Goal: Task Accomplishment & Management: Manage account settings

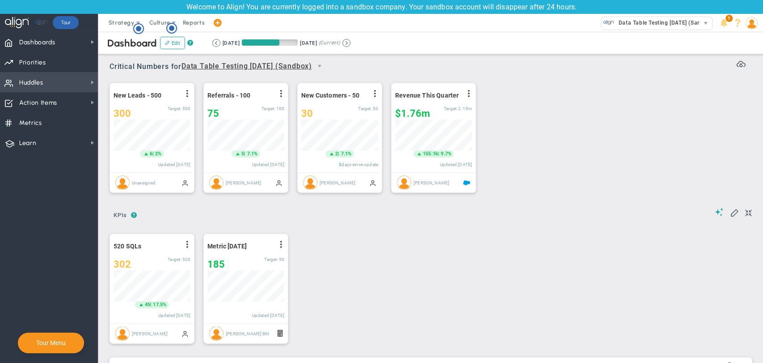
click at [44, 79] on span "Huddles Huddles" at bounding box center [49, 82] width 98 height 20
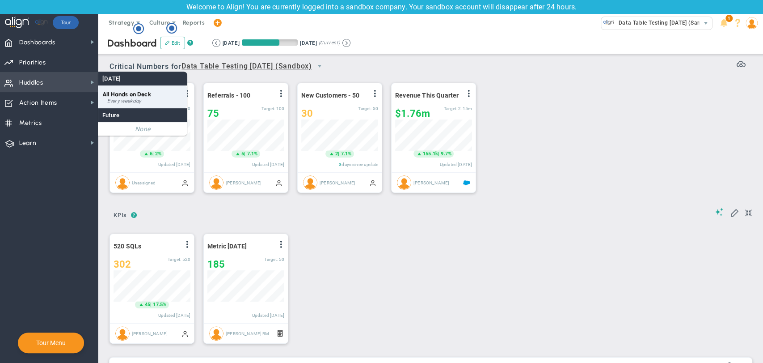
click at [140, 94] on span "All Hands on Deck" at bounding box center [126, 94] width 49 height 7
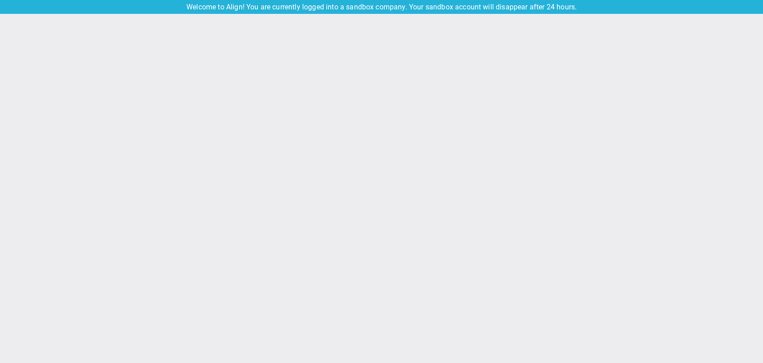
type input "Friday, September 19, 2025"
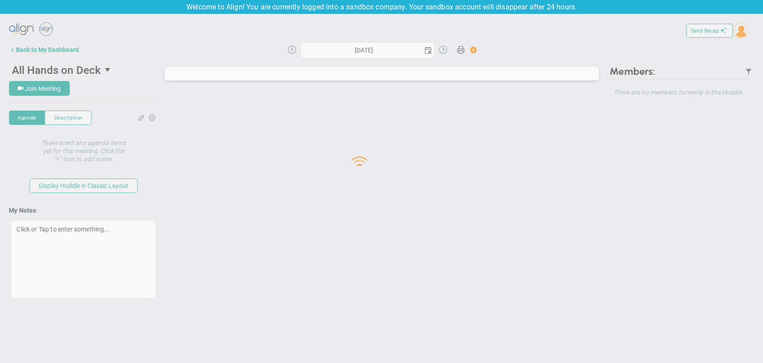
type input "Friday, September 19, 2025"
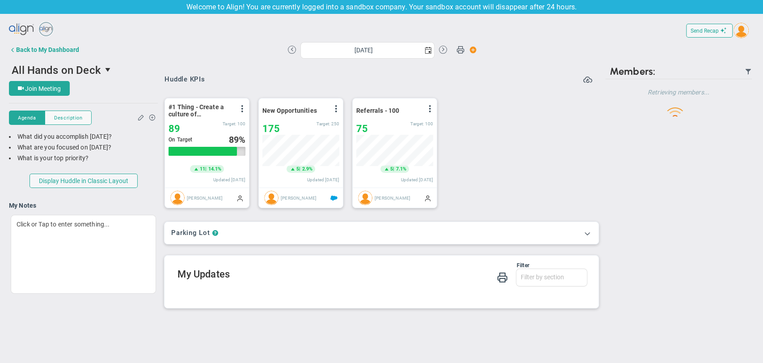
scroll to position [31, 77]
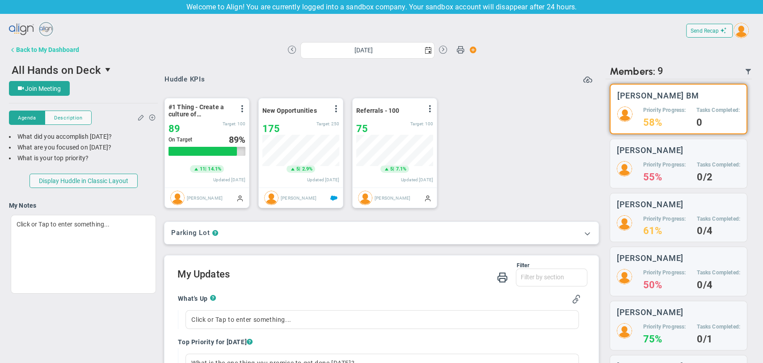
click at [49, 50] on div "Back to My Dashboard" at bounding box center [47, 49] width 63 height 7
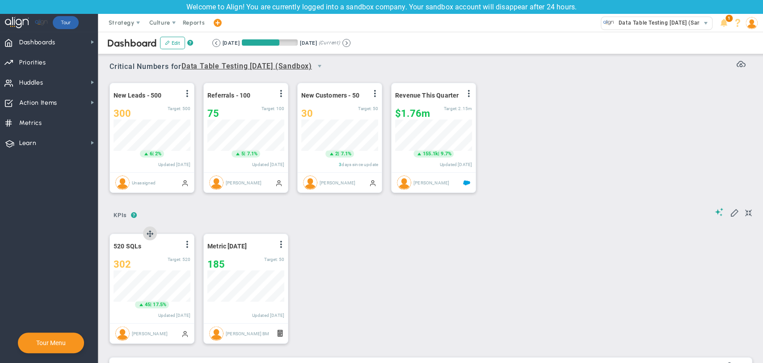
scroll to position [447136, 447090]
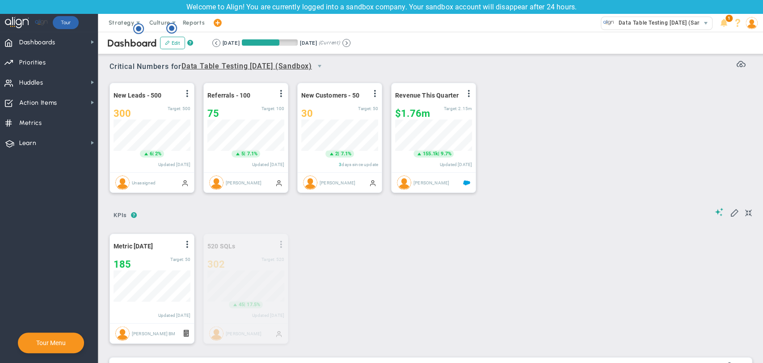
drag, startPoint x: 150, startPoint y: 233, endPoint x: 304, endPoint y: 266, distance: 156.8
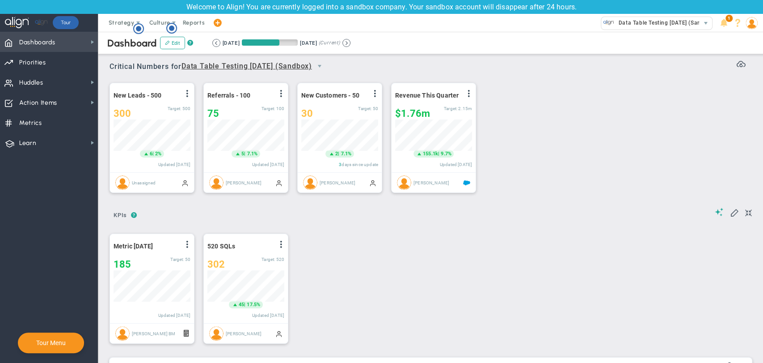
click at [57, 40] on span "Dashboards Dashboards" at bounding box center [49, 42] width 98 height 20
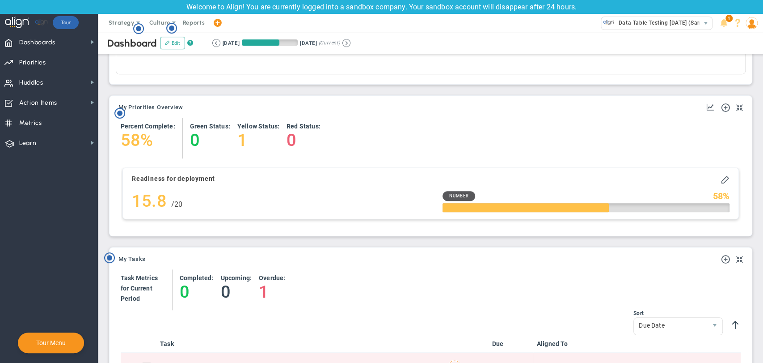
scroll to position [397, 0]
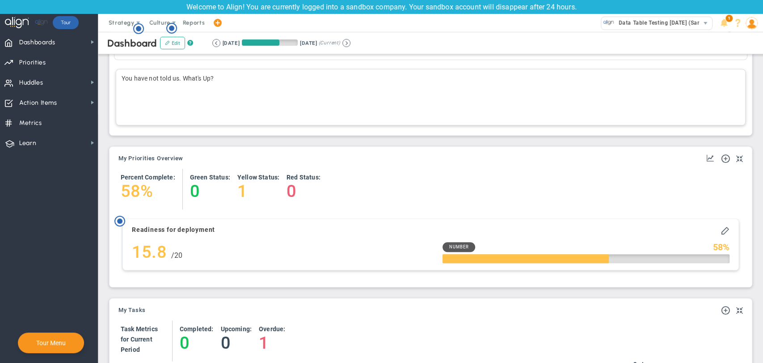
scroll to position [347, 0]
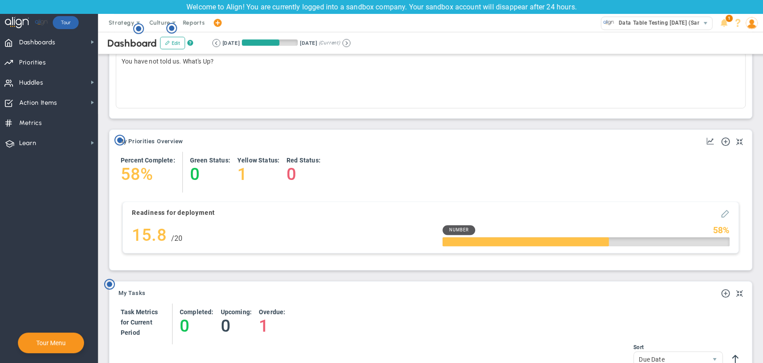
click at [721, 215] on span at bounding box center [725, 212] width 9 height 9
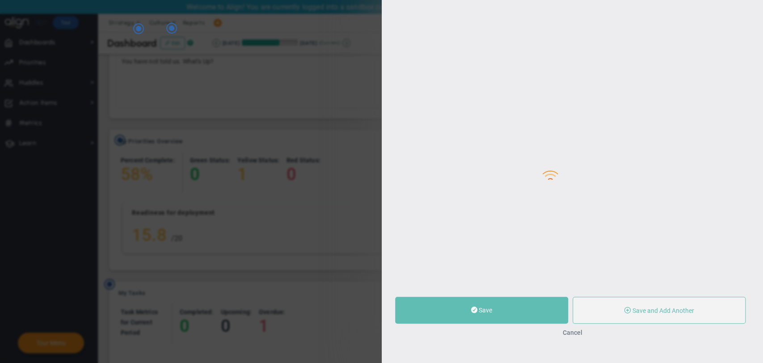
click at [720, 215] on div at bounding box center [573, 170] width 382 height 363
type input "Readiness for deployment"
type input "10"
type input "15.8"
type input "20"
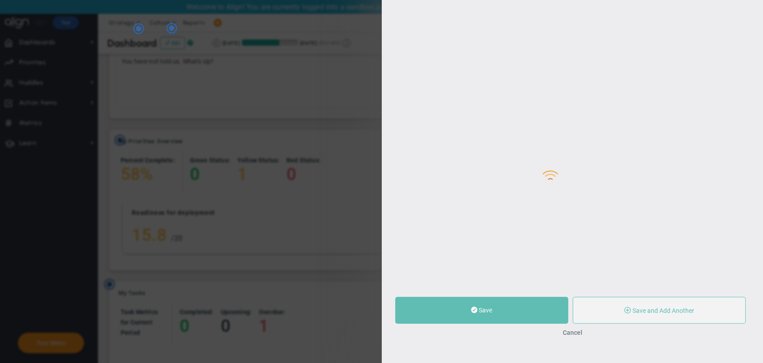
radio input "true"
type input "[PERSON_NAME] BM"
type input "10"
type input "15.8"
type input "20"
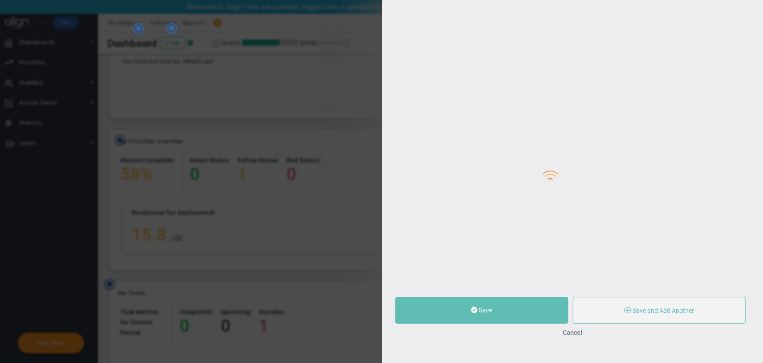
radio input "true"
type input "metric for R"
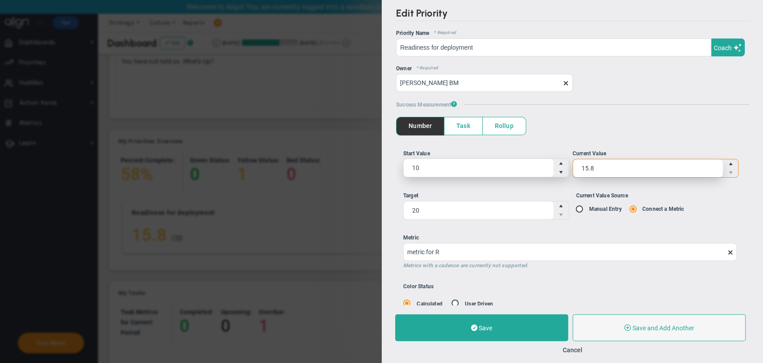
drag, startPoint x: 597, startPoint y: 169, endPoint x: 556, endPoint y: 169, distance: 41.1
click at [556, 169] on ul "Start Value 10 10 Current Value 15.8 15.8" at bounding box center [572, 166] width 339 height 35
type input "16"
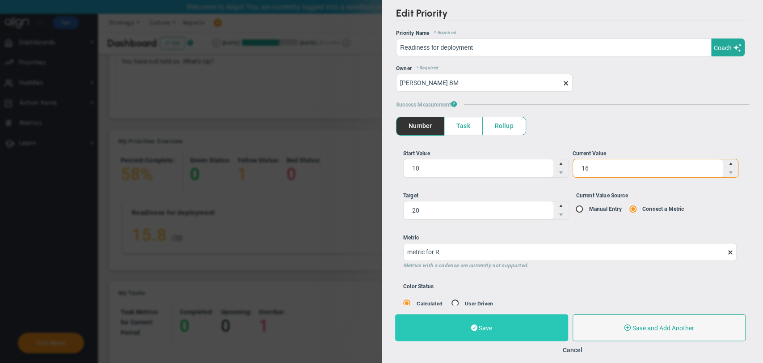
type input "16"
click at [510, 324] on button "Save" at bounding box center [481, 327] width 173 height 27
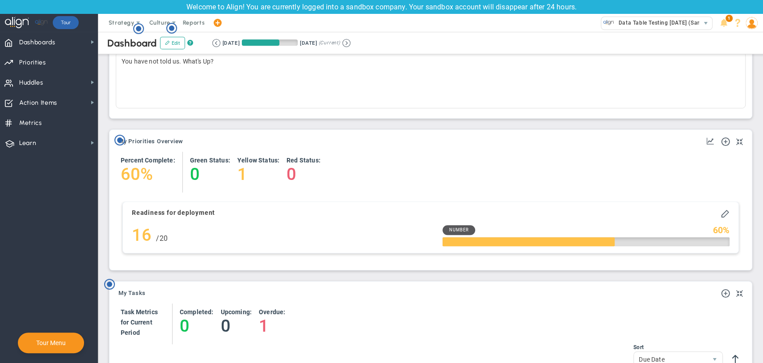
scroll to position [31, 77]
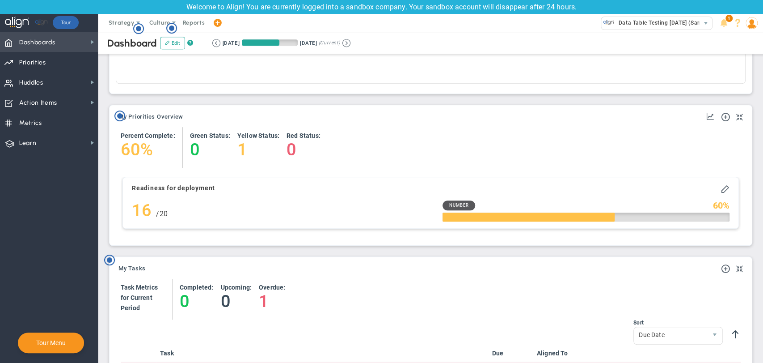
click at [73, 41] on span "Dashboards Dashboards" at bounding box center [49, 42] width 98 height 20
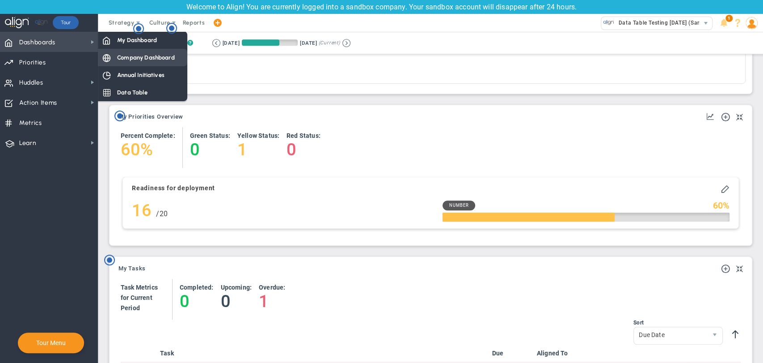
click at [127, 56] on span "Company Dashboard" at bounding box center [146, 57] width 58 height 8
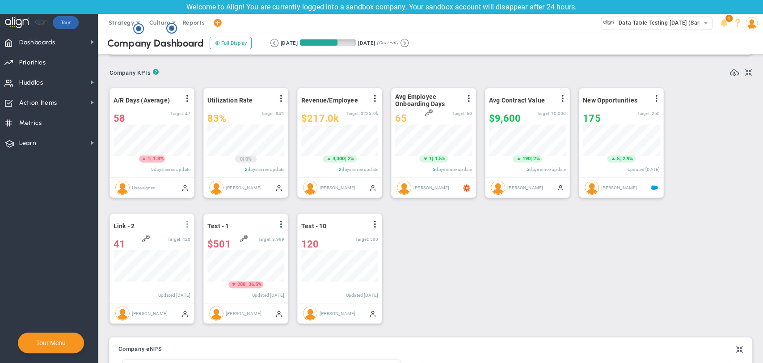
click at [186, 224] on span at bounding box center [187, 223] width 7 height 7
click at [182, 234] on span "View Historical Graph" at bounding box center [162, 231] width 57 height 6
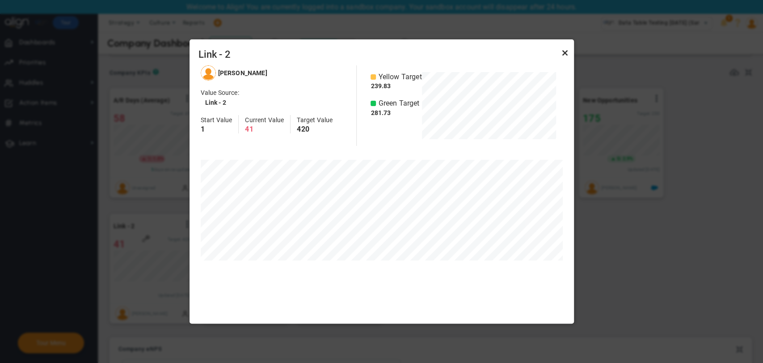
click at [563, 49] on link "Close" at bounding box center [565, 52] width 11 height 11
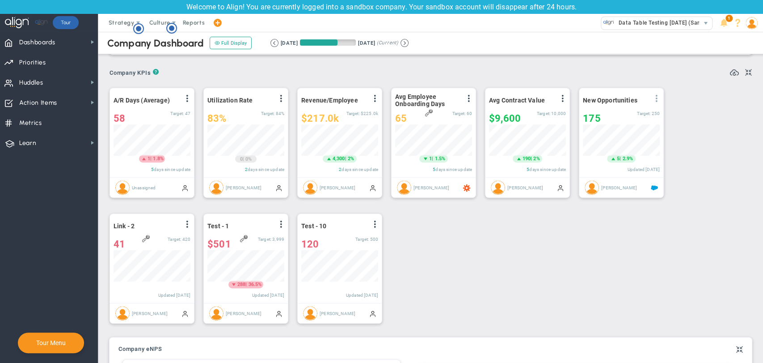
click at [656, 97] on span at bounding box center [656, 98] width 7 height 7
click at [643, 108] on span "View Historical Graph" at bounding box center [631, 105] width 57 height 6
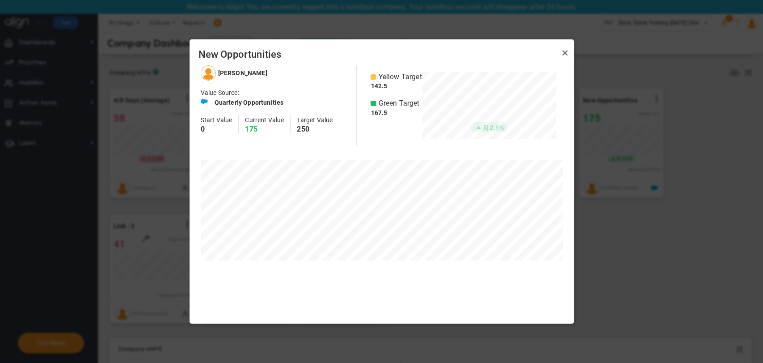
click at [572, 54] on div "New Opportunities" at bounding box center [382, 52] width 385 height 26
click at [565, 52] on link "Close" at bounding box center [565, 52] width 11 height 11
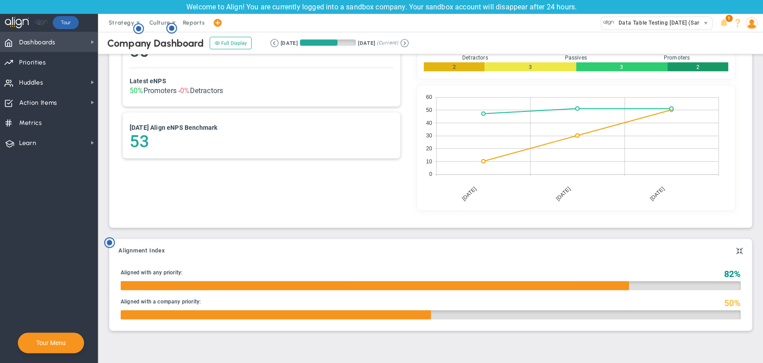
click at [24, 38] on span "Dashboards" at bounding box center [37, 42] width 36 height 19
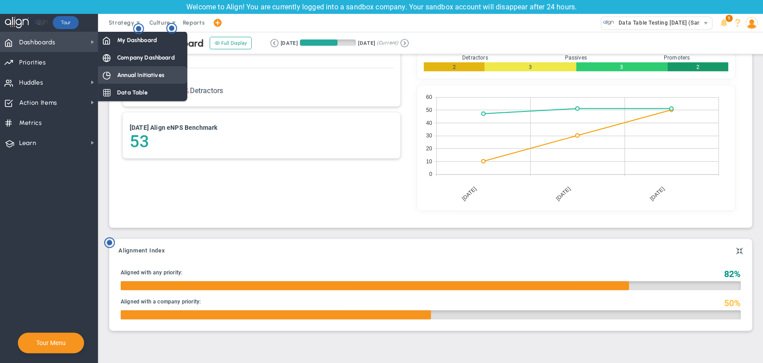
click at [131, 72] on span "Annual Initiatives" at bounding box center [140, 75] width 47 height 8
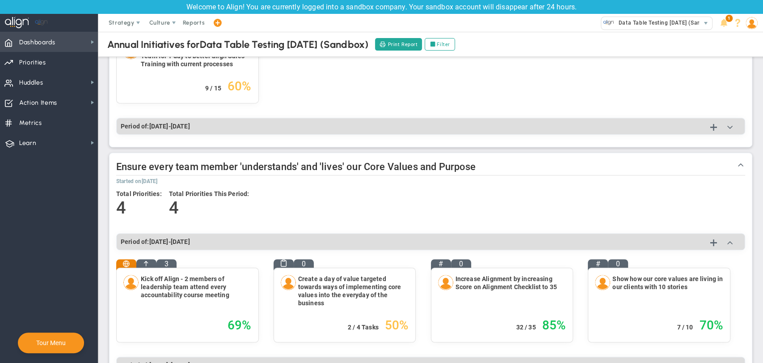
click at [50, 41] on span "Dashboards" at bounding box center [37, 42] width 36 height 19
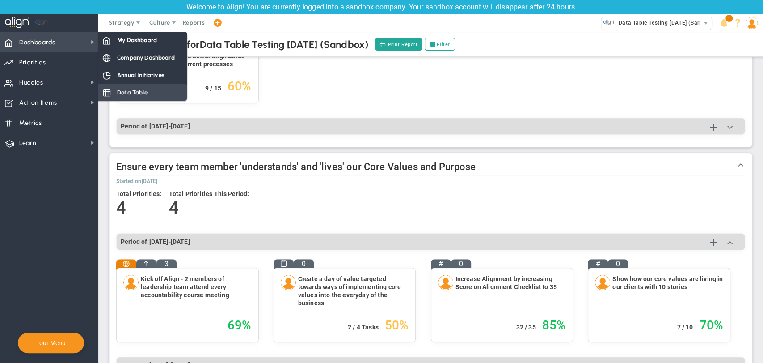
click at [161, 96] on div "Data Table" at bounding box center [142, 92] width 89 height 17
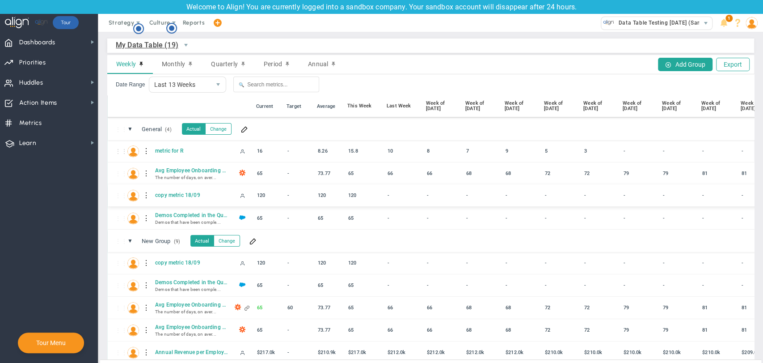
click at [389, 196] on div "-" at bounding box center [402, 195] width 34 height 10
click at [619, 153] on div "⋮⋮ MF metric for R" at bounding box center [484, 151] width 753 height 22
click at [625, 153] on div "-" at bounding box center [638, 150] width 34 height 10
type input "1"
click at [645, 129] on div "⋮⋮ ▼ General (4) General Actual Change" at bounding box center [484, 129] width 753 height 22
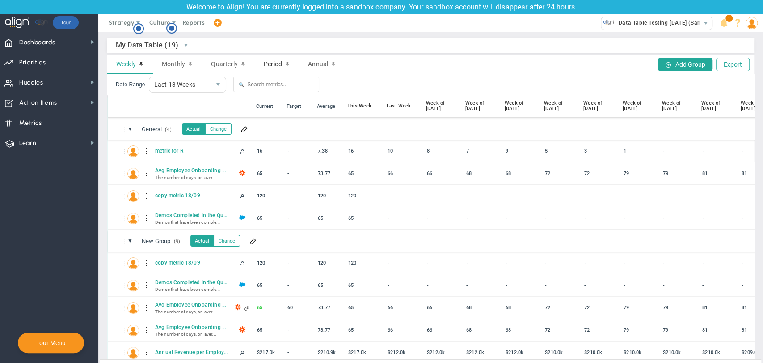
click at [266, 67] on span "Period" at bounding box center [273, 63] width 18 height 7
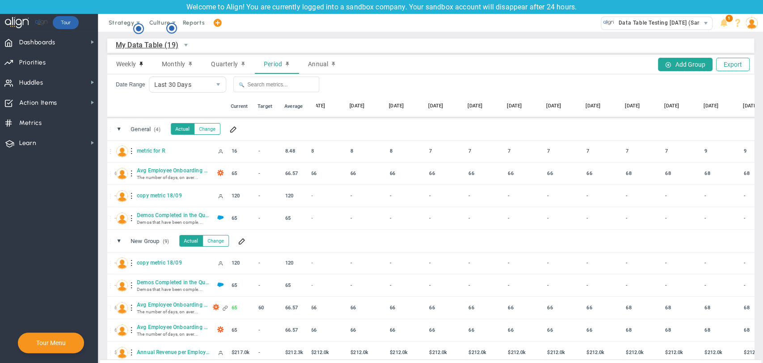
scroll to position [0, 768]
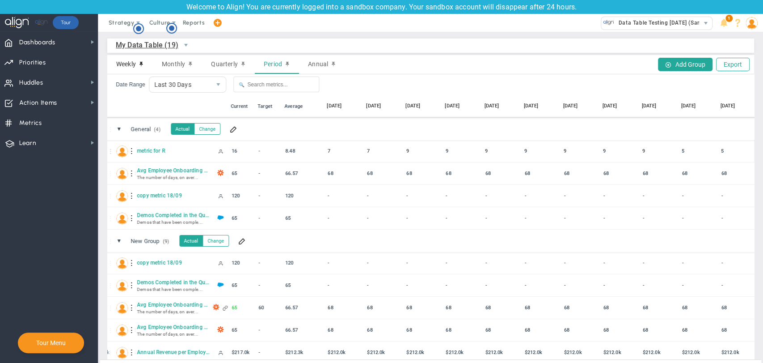
click at [127, 62] on span "Weekly" at bounding box center [126, 63] width 20 height 7
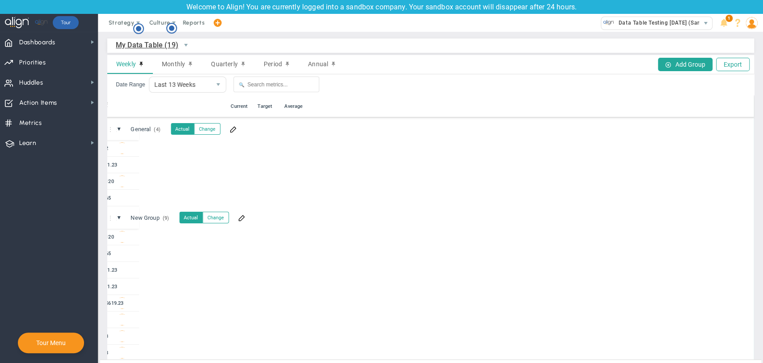
scroll to position [0, 36]
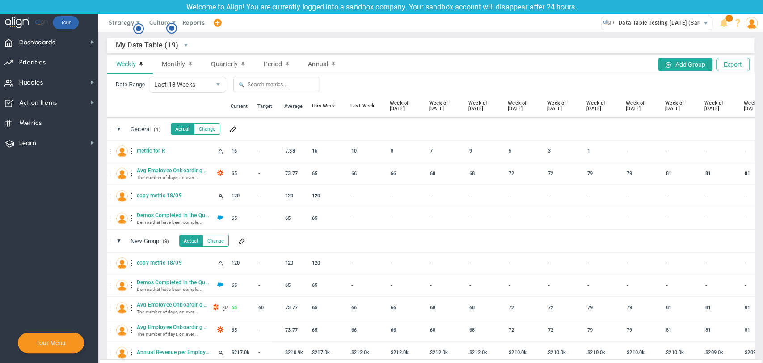
click at [528, 127] on div "⋮⋮ ▼ General (4) General Actual Change" at bounding box center [448, 129] width 753 height 22
click at [273, 65] on span "Period" at bounding box center [273, 63] width 18 height 7
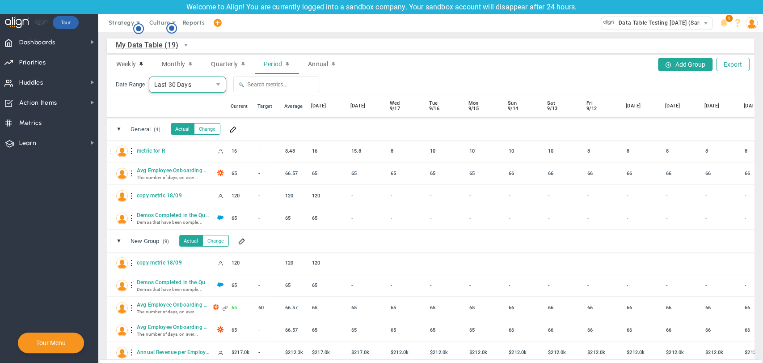
click at [169, 80] on span "Last 30 Days" at bounding box center [180, 84] width 62 height 15
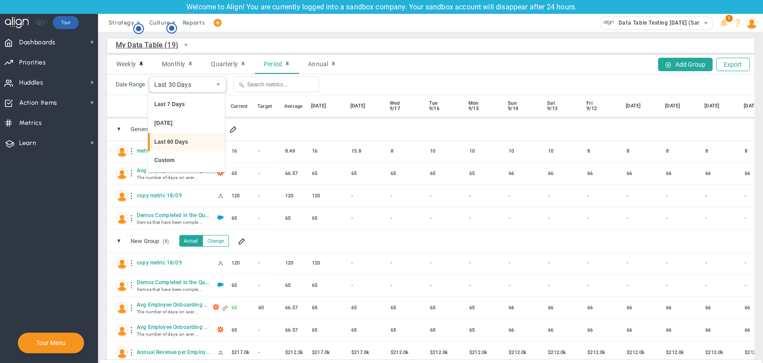
click at [169, 140] on li "Last 60 Days" at bounding box center [186, 142] width 77 height 19
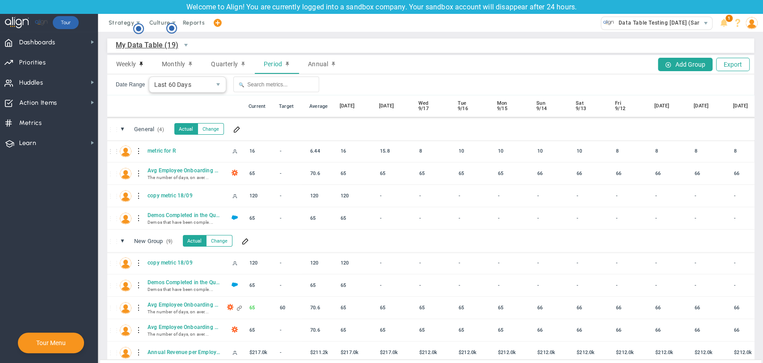
scroll to position [0, 267]
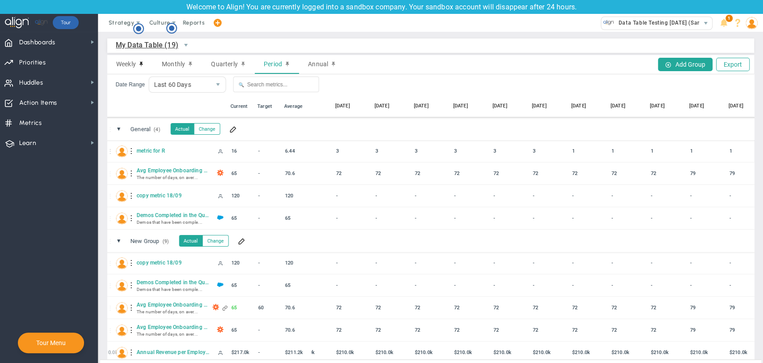
click at [554, 82] on div "Date Range Last 60 Days 60 🔍" at bounding box center [430, 84] width 647 height 21
click at [214, 66] on span "Quarterly" at bounding box center [224, 63] width 26 height 7
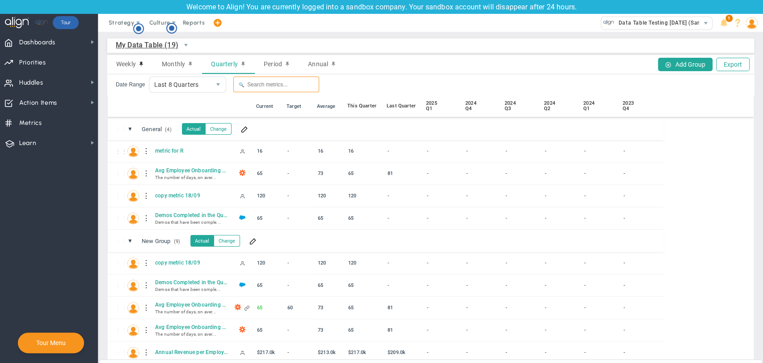
click at [262, 83] on input "text" at bounding box center [276, 84] width 86 height 16
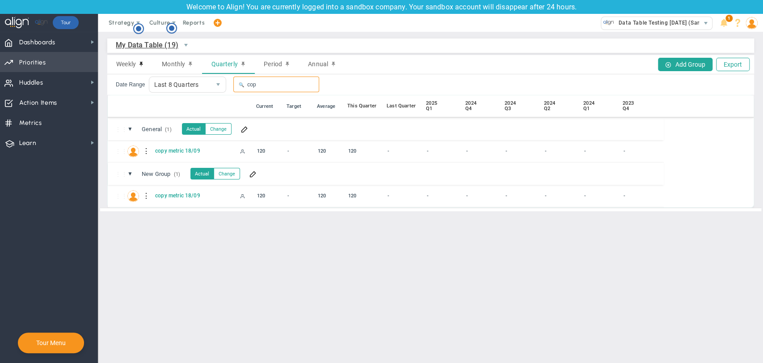
type input "cop"
click at [72, 67] on span "Priorities Projects OKR Tree Priorities Projects OKRs" at bounding box center [49, 62] width 98 height 20
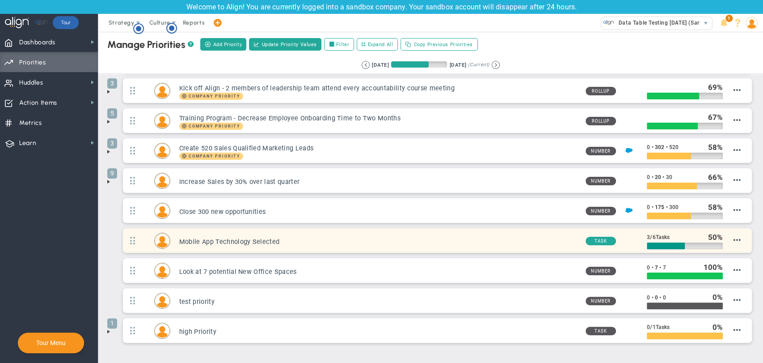
scroll to position [68, 0]
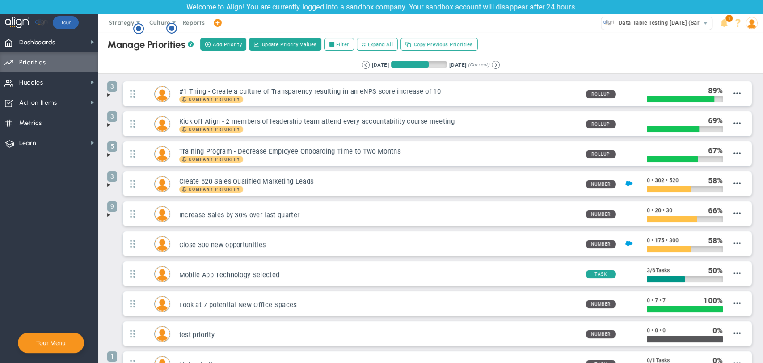
scroll to position [68, 0]
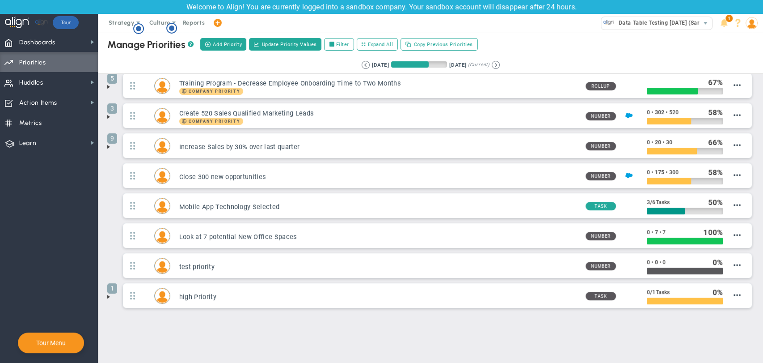
click at [274, 46] on span "Update Priority Values" at bounding box center [289, 45] width 55 height 8
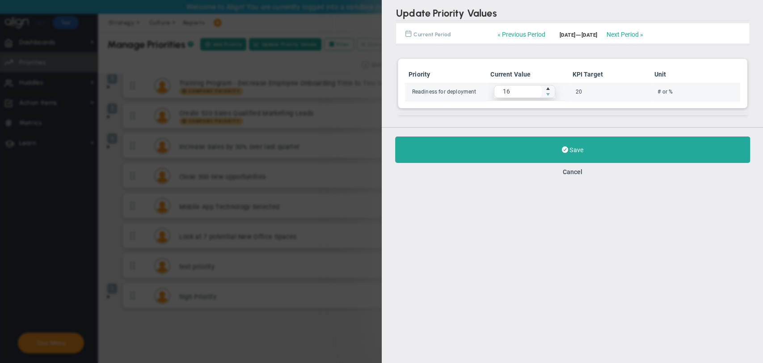
type input "17"
click at [547, 87] on span "Increase value" at bounding box center [548, 88] width 7 height 6
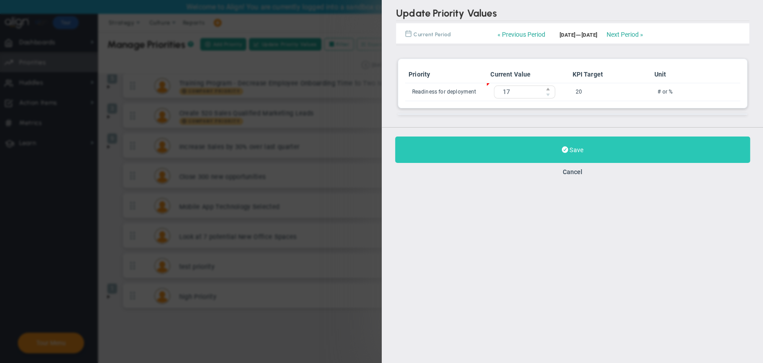
click at [557, 151] on button "Save" at bounding box center [572, 149] width 355 height 26
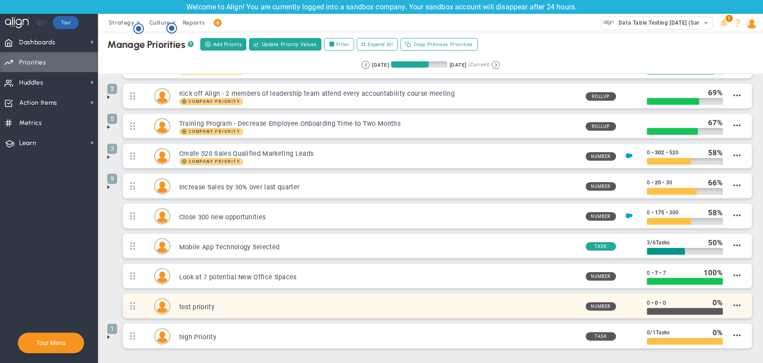
scroll to position [68, 0]
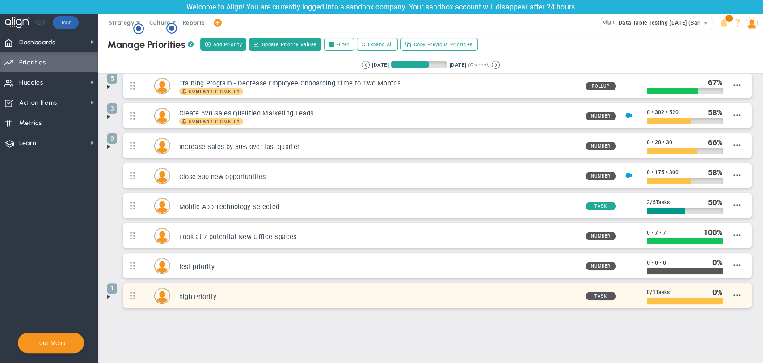
click at [186, 298] on h3 "high Priority" at bounding box center [378, 296] width 399 height 8
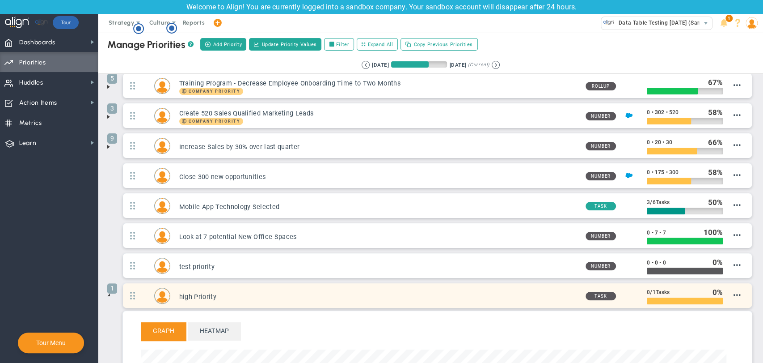
scroll to position [267, 0]
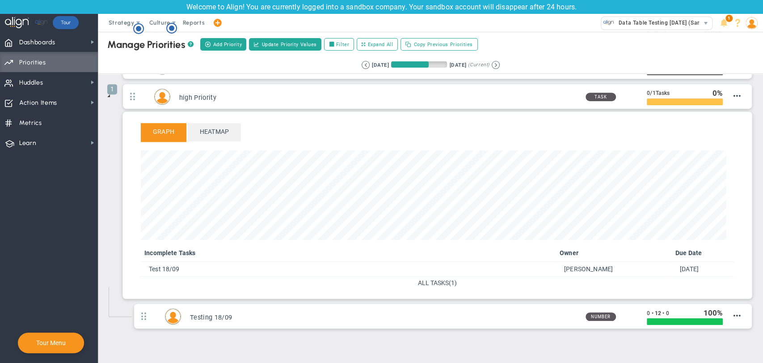
click at [107, 97] on span at bounding box center [108, 95] width 7 height 7
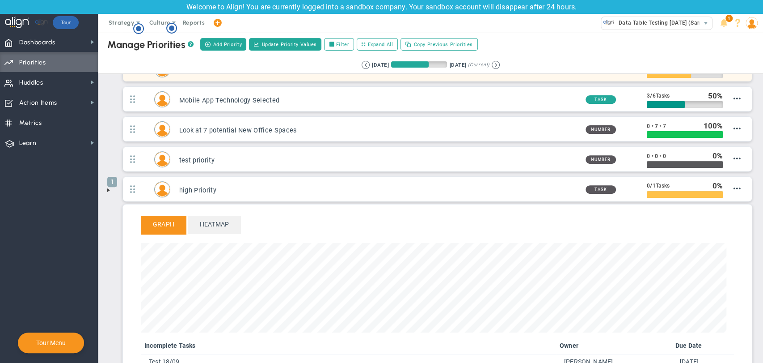
scroll to position [258, 0]
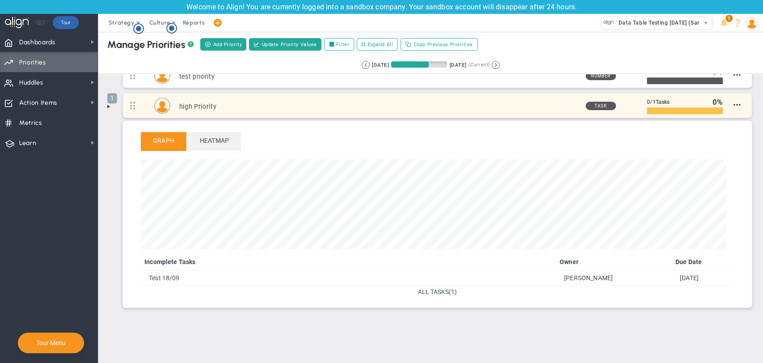
click at [188, 102] on h3 "high Priority" at bounding box center [378, 106] width 399 height 8
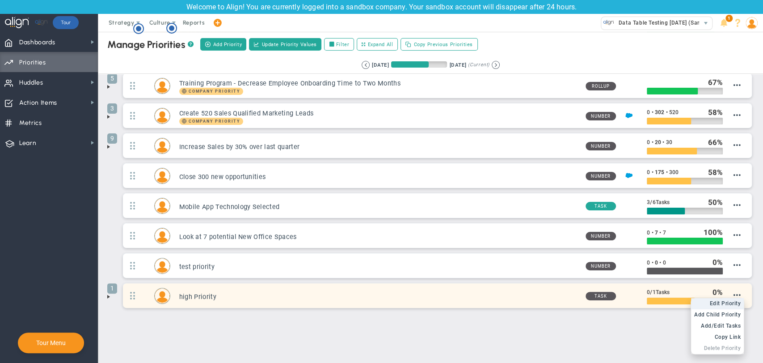
click at [725, 304] on span "Edit Priority" at bounding box center [725, 303] width 31 height 6
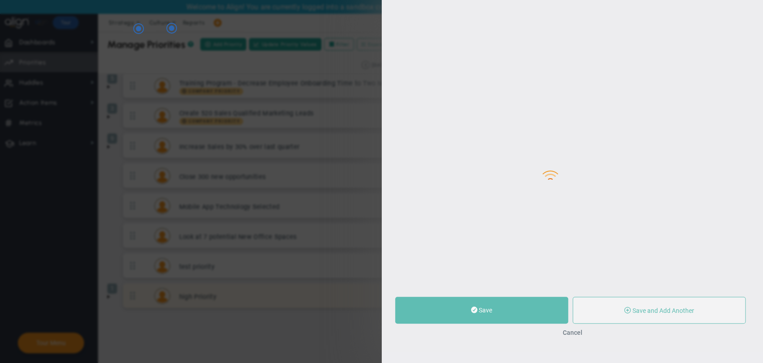
type input "high Priority"
type input "0"
type input "1"
radio input "true"
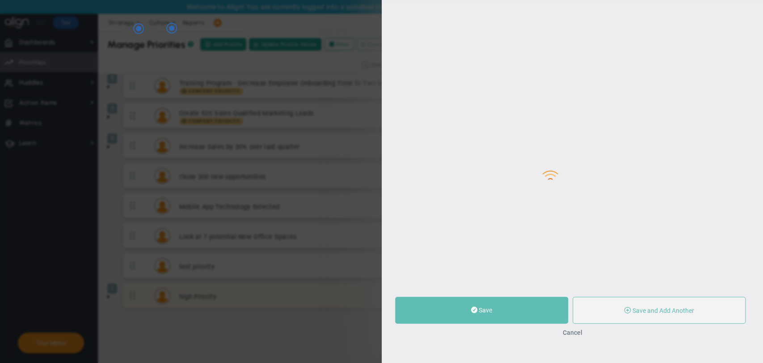
type input "[PERSON_NAME]"
type input "0"
type input "1"
radio input "true"
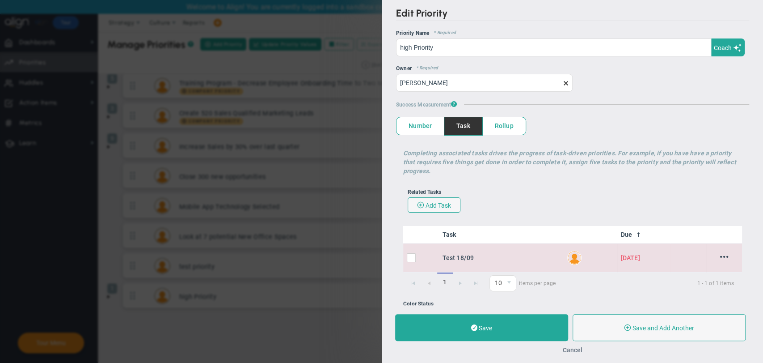
click at [576, 350] on button "Cancel" at bounding box center [573, 349] width 20 height 7
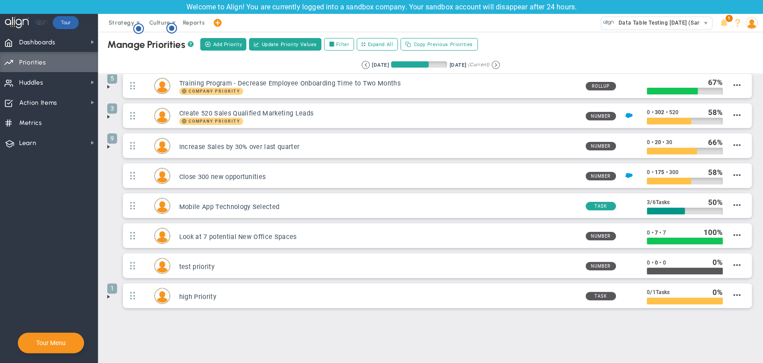
click at [110, 296] on span at bounding box center [108, 296] width 7 height 7
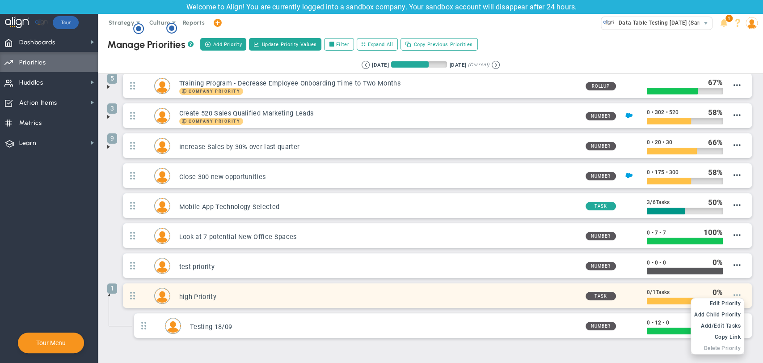
click at [734, 291] on span at bounding box center [737, 294] width 7 height 7
click at [727, 301] on span "Edit Priority" at bounding box center [725, 303] width 31 height 6
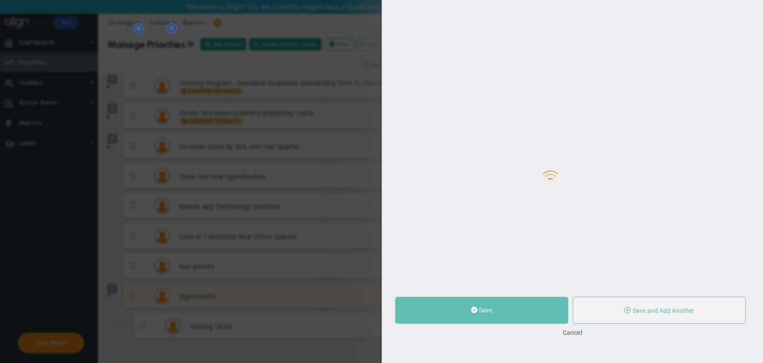
type input "high Priority"
type input "0"
type input "1"
radio input "true"
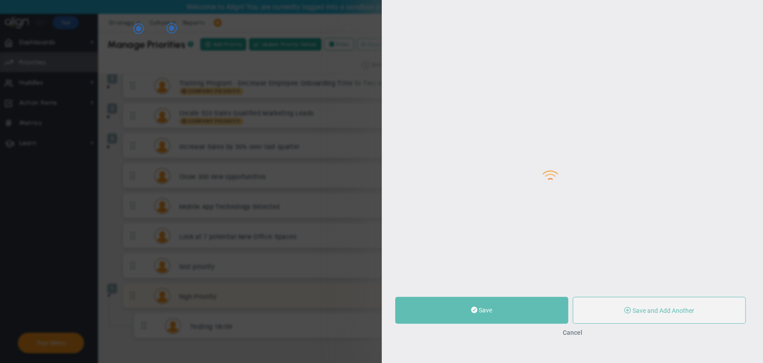
type input "[PERSON_NAME]"
type input "0"
type input "1"
radio input "true"
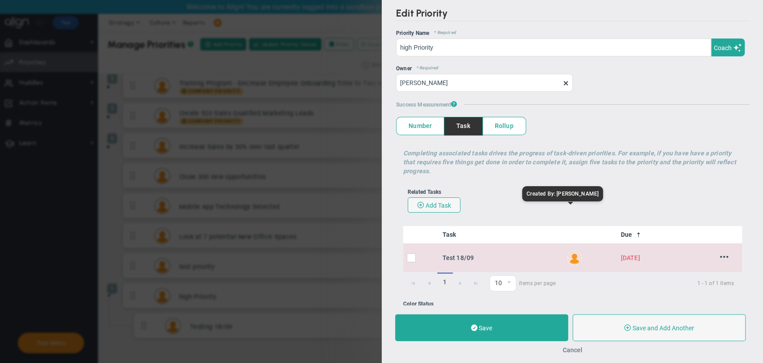
click at [579, 351] on button "Cancel" at bounding box center [573, 349] width 20 height 7
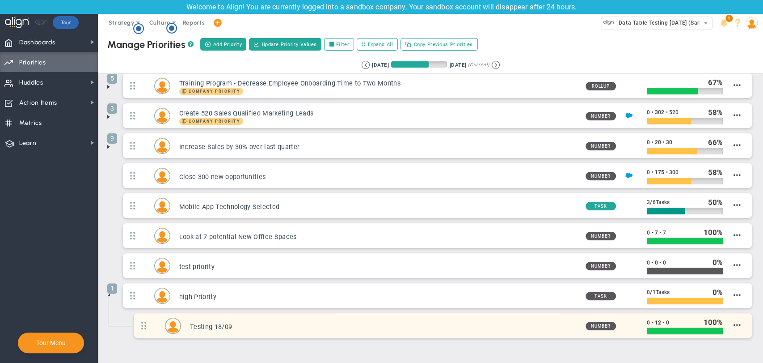
scroll to position [98, 0]
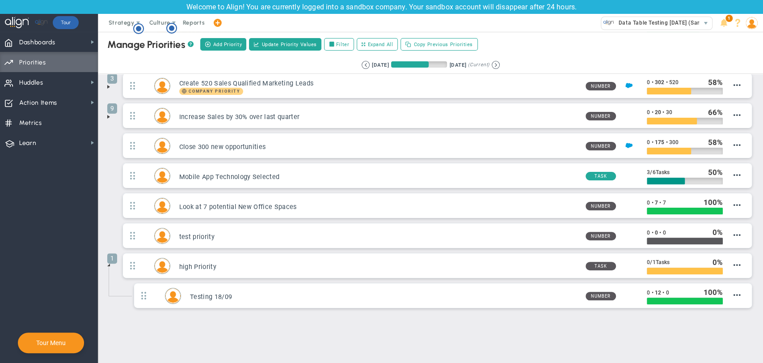
click at [110, 114] on span at bounding box center [108, 116] width 7 height 7
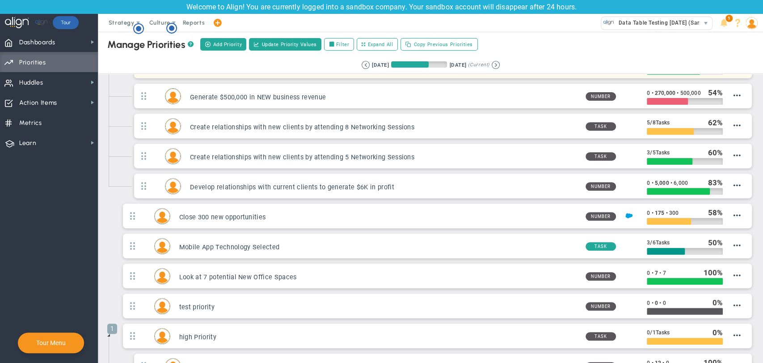
scroll to position [277, 0]
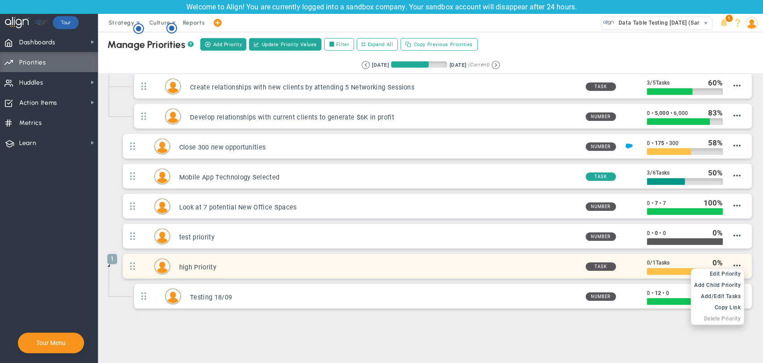
click at [718, 321] on li "Delete Priority" at bounding box center [717, 318] width 53 height 11
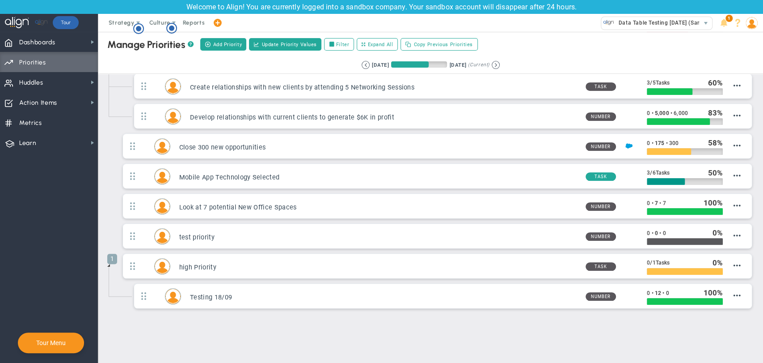
click at [566, 334] on div "Manage OKRs ? Manage Priorities ? Manage Projects ? Create Project Add Priority…" at bounding box center [430, 60] width 665 height 610
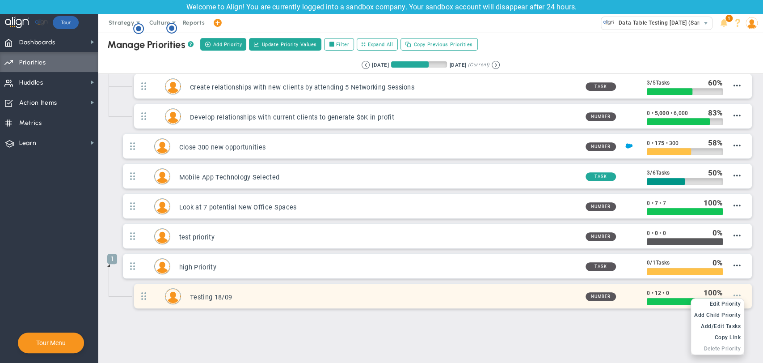
click at [734, 294] on span at bounding box center [737, 295] width 7 height 7
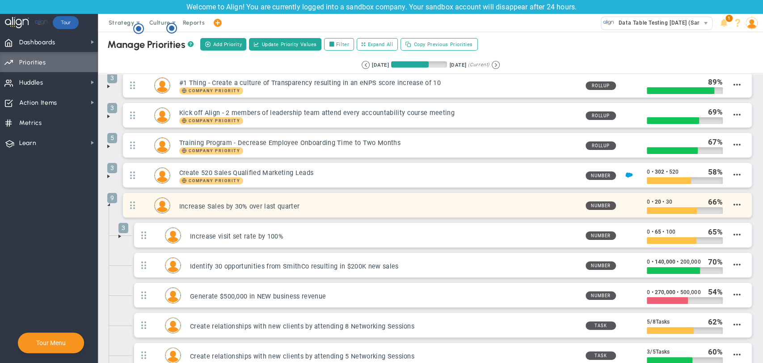
scroll to position [0, 0]
